Goal: Submit feedback/report problem: Submit feedback/report problem

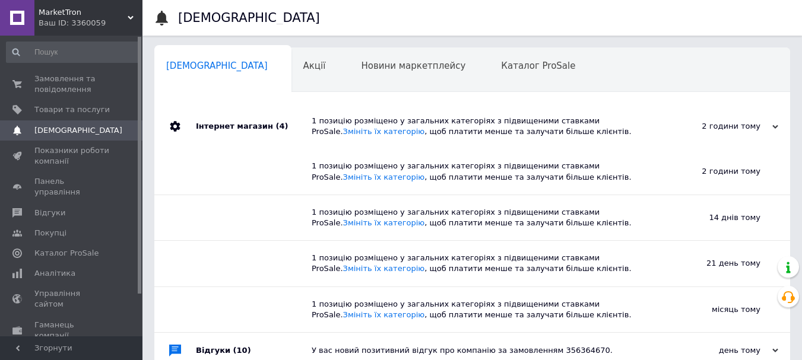
scroll to position [250, 0]
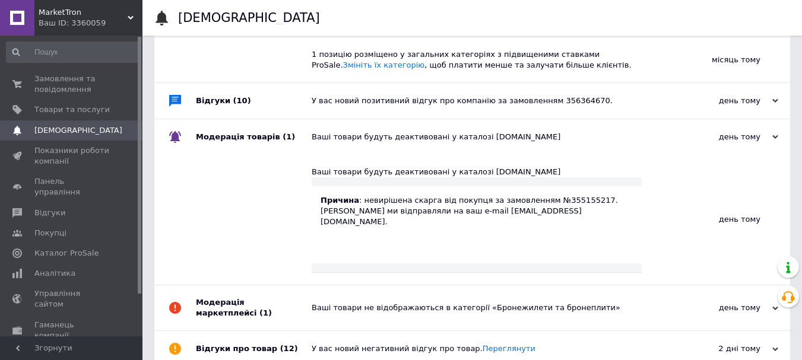
click at [506, 205] on p "Причина : невирішена скарга від покупця за замовленням №355155217." at bounding box center [477, 200] width 312 height 11
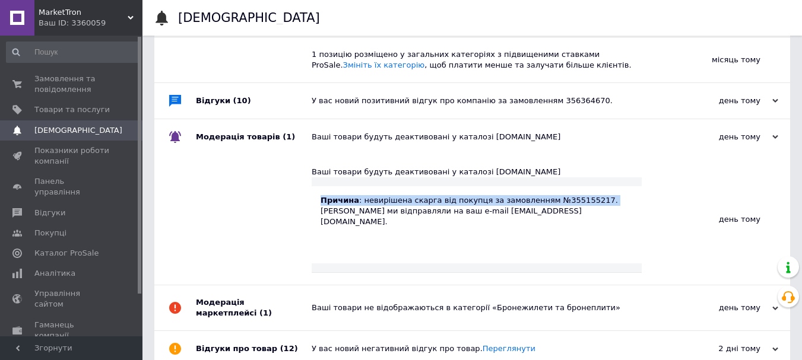
click at [506, 205] on p "Причина : невирішена скарга від покупця за замовленням №355155217." at bounding box center [477, 200] width 312 height 11
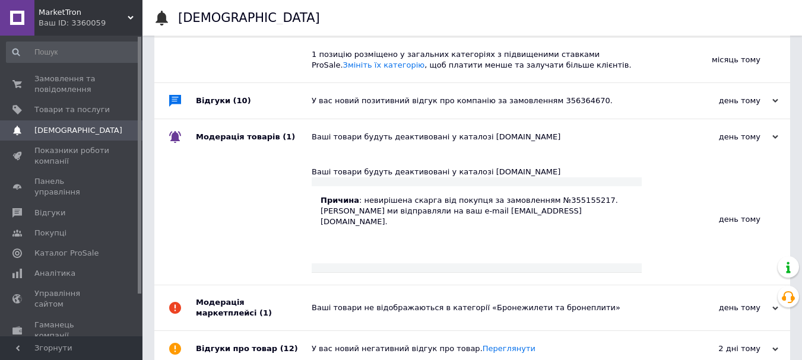
click at [603, 217] on p "[PERSON_NAME] ми відправляли на ваш e-mail [EMAIL_ADDRESS][DOMAIN_NAME]." at bounding box center [477, 216] width 312 height 21
copy div "Ваші товари будуть деактивовані у каталозі [DOMAIN_NAME] Причина : невирішена с…"
drag, startPoint x: 619, startPoint y: 214, endPoint x: 295, endPoint y: 165, distance: 328.6
click at [295, 165] on div "Ваші товари будуть деактивовані у каталозі [DOMAIN_NAME] Причина : невирішена с…" at bounding box center [472, 220] width 636 height 131
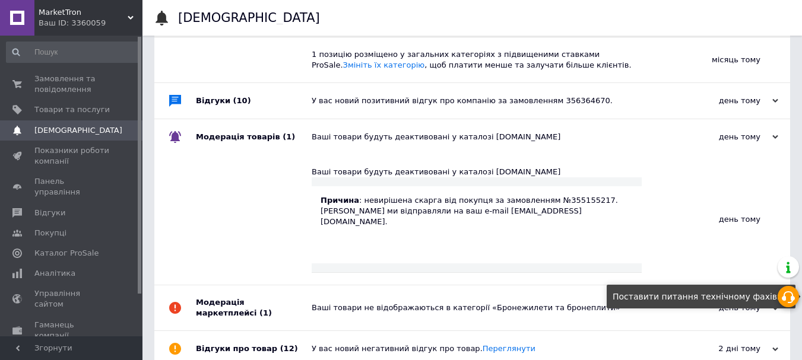
click at [788, 298] on icon at bounding box center [789, 297] width 14 height 14
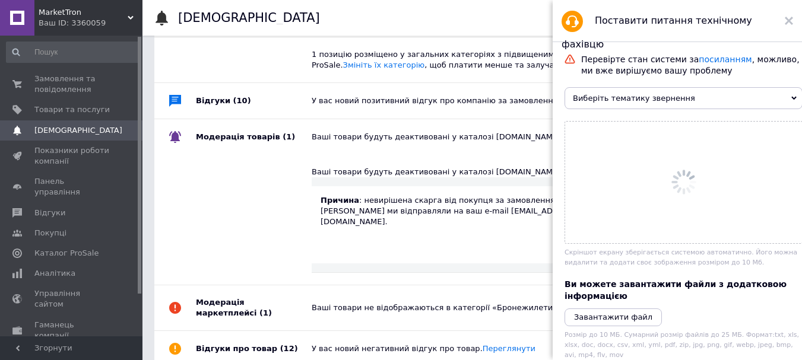
click at [655, 100] on span "Виберіть тематику звернення" at bounding box center [684, 98] width 238 height 22
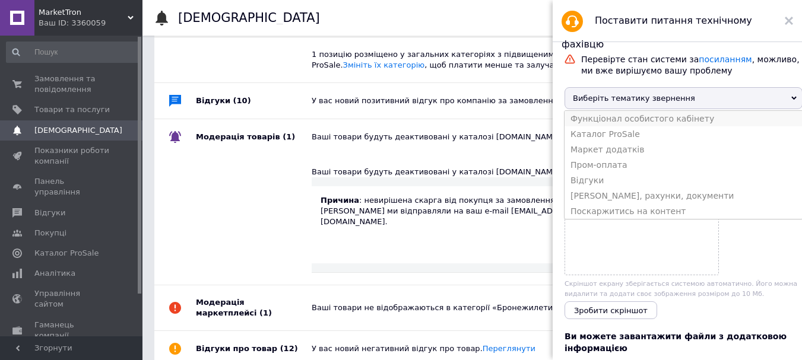
click at [615, 123] on li "Функціонал особистого кабінету" at bounding box center [684, 118] width 238 height 15
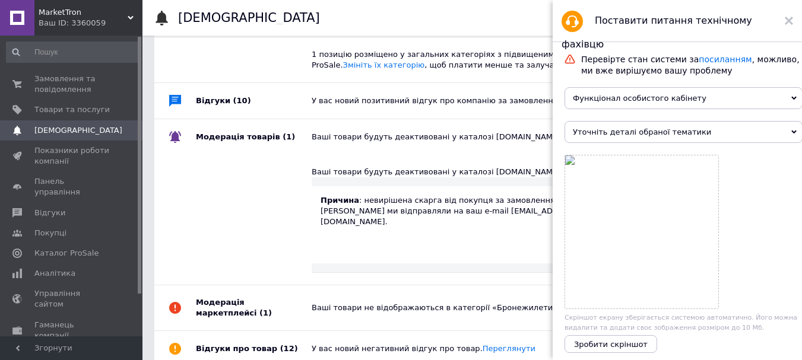
click at [617, 141] on span "Уточніть деталі обраної тематики" at bounding box center [684, 132] width 238 height 22
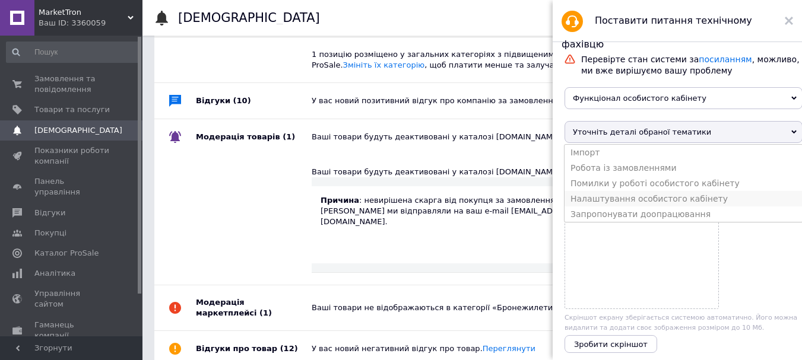
click at [602, 207] on li "Налаштування особистого кабінету" at bounding box center [684, 198] width 238 height 15
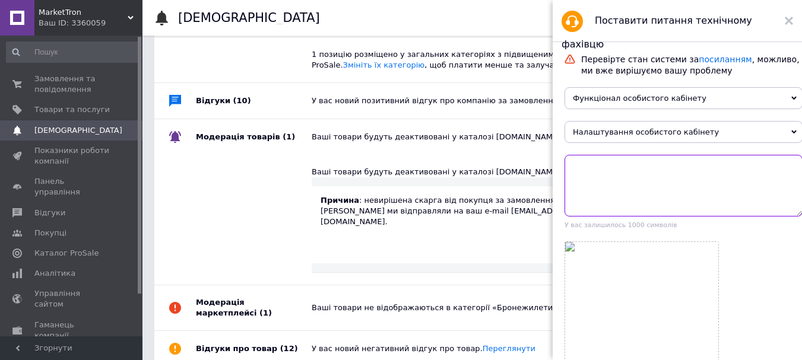
click at [625, 200] on textarea at bounding box center [684, 186] width 238 height 62
paste textarea "Ваші товари будуть деактивовані у каталозі [DOMAIN_NAME] Причина: невирішена ск…"
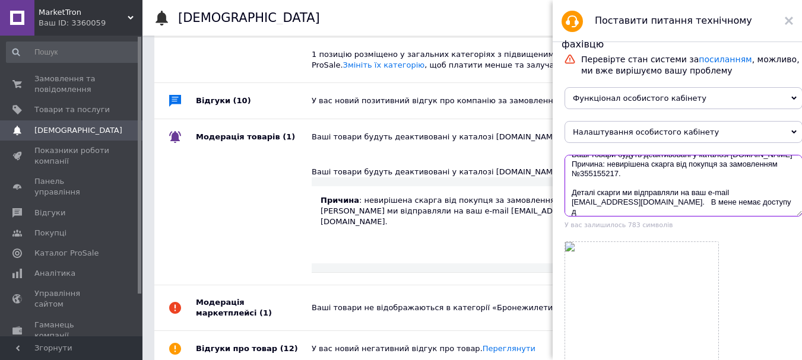
scroll to position [21, 0]
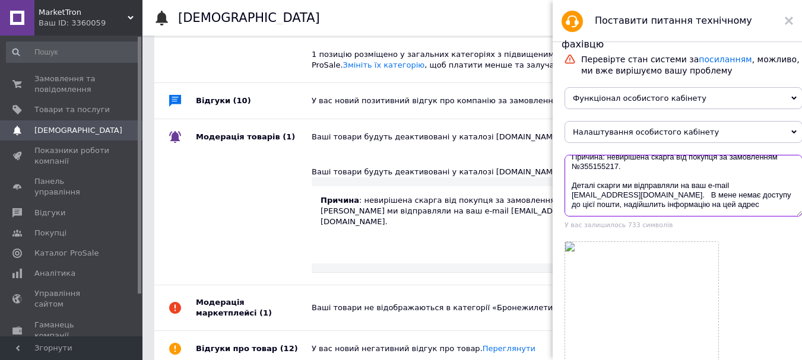
paste textarea "[EMAIL_ADDRESS][DOMAIN_NAME]"
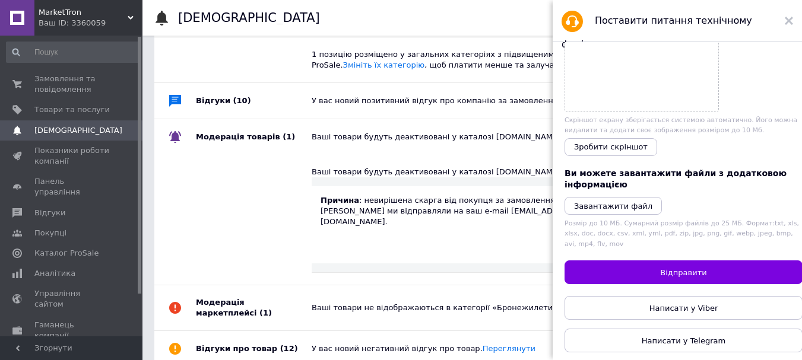
scroll to position [297, 0]
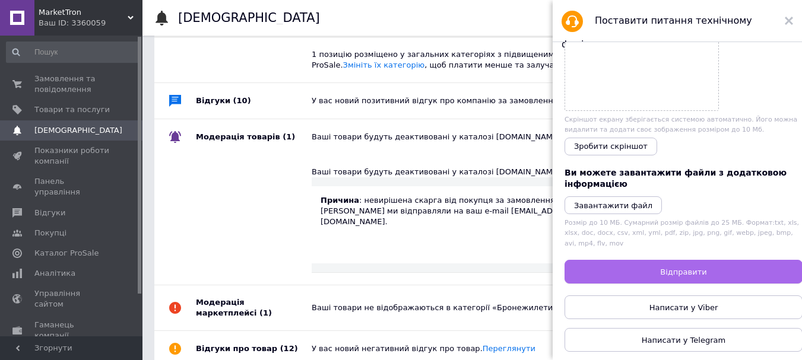
type textarea "Ваші товари будуть деактивовані у каталозі [DOMAIN_NAME] Причина: невирішена ск…"
click at [641, 268] on button "Відправити" at bounding box center [684, 272] width 238 height 24
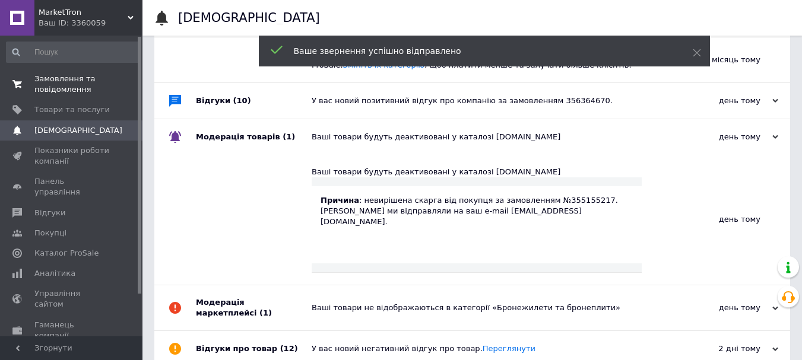
click at [45, 85] on span "Замовлення та повідомлення" at bounding box center [71, 84] width 75 height 21
